Goal: Transaction & Acquisition: Purchase product/service

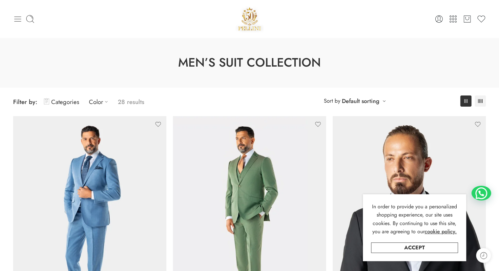
click at [17, 21] on icon at bounding box center [17, 18] width 9 height 9
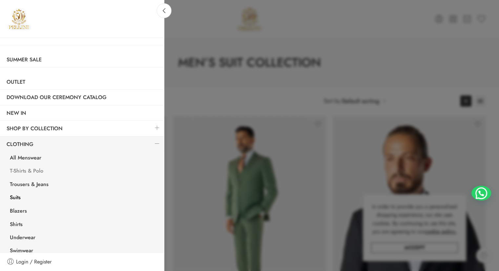
click at [29, 170] on link "T-Shirts & Polo" at bounding box center [83, 171] width 161 height 13
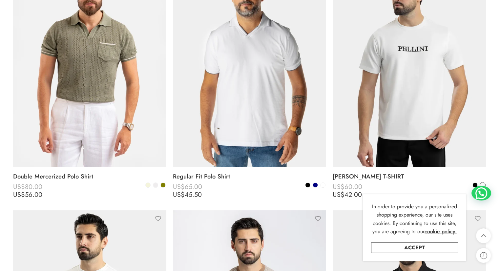
scroll to position [413, 0]
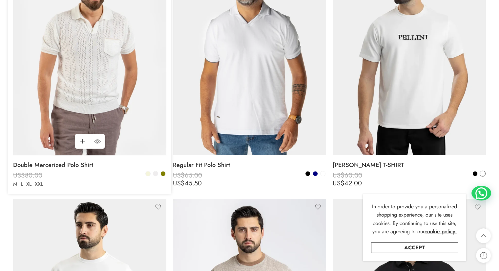
click at [89, 88] on img at bounding box center [89, 53] width 153 height 205
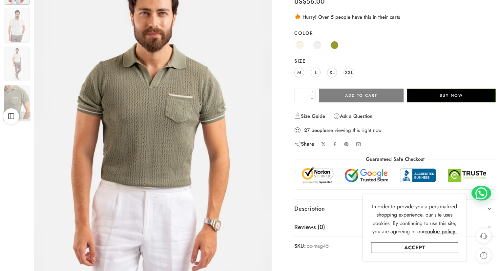
scroll to position [79, 0]
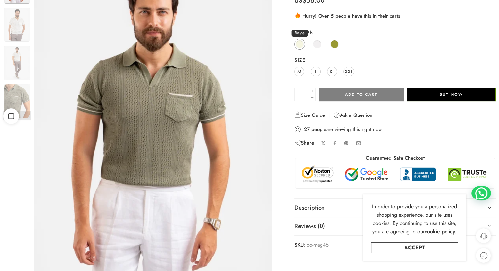
click at [301, 45] on span at bounding box center [300, 44] width 8 height 8
click at [317, 44] on span at bounding box center [317, 44] width 8 height 8
click at [315, 71] on span "L" at bounding box center [316, 71] width 2 height 9
click at [316, 43] on span at bounding box center [317, 44] width 8 height 8
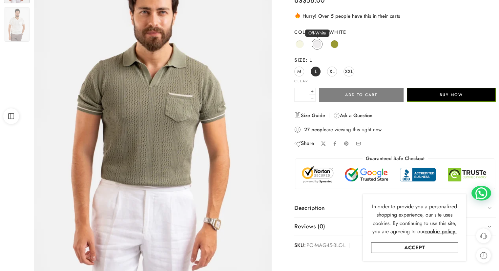
click at [316, 43] on span at bounding box center [317, 44] width 8 height 8
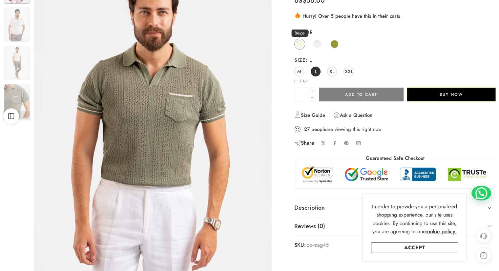
click at [299, 43] on span at bounding box center [300, 44] width 8 height 8
